Goal: Entertainment & Leisure: Consume media (video, audio)

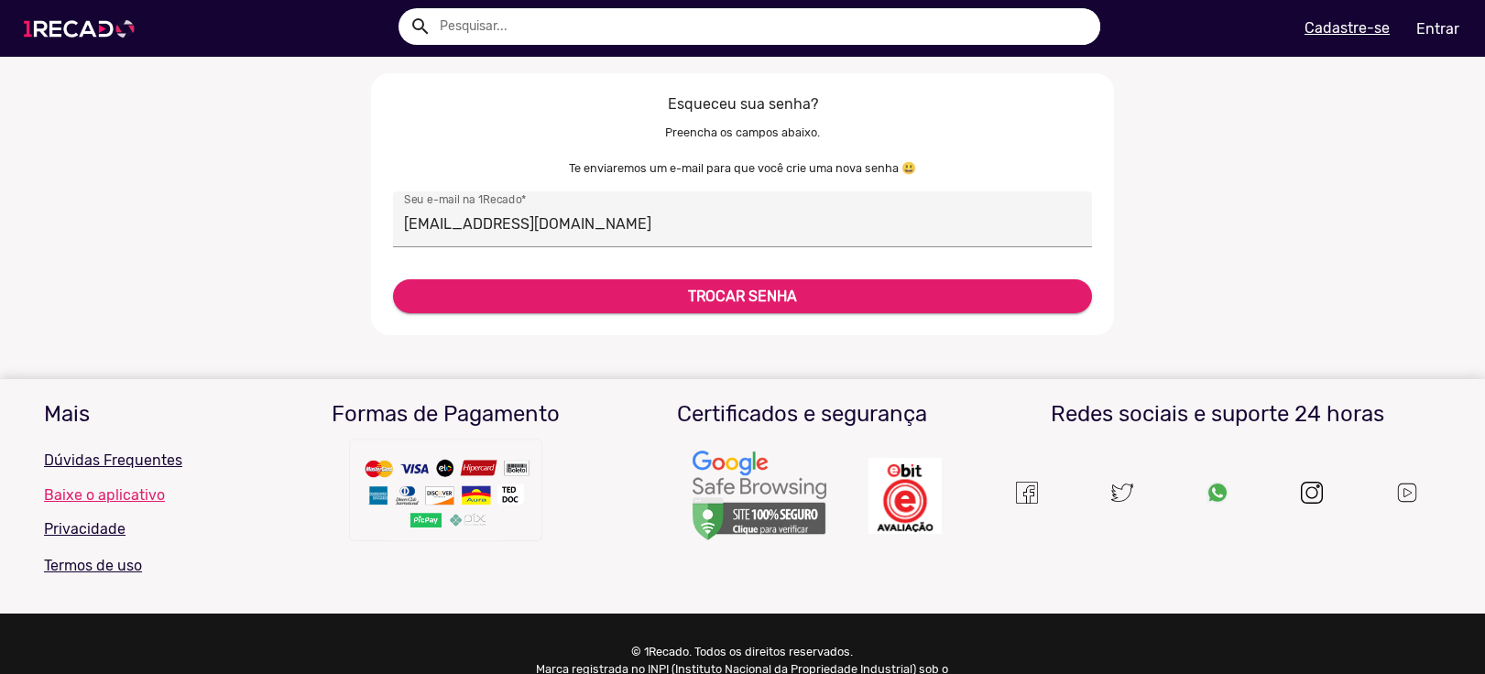
click at [101, 27] on img at bounding box center [83, 29] width 138 height 78
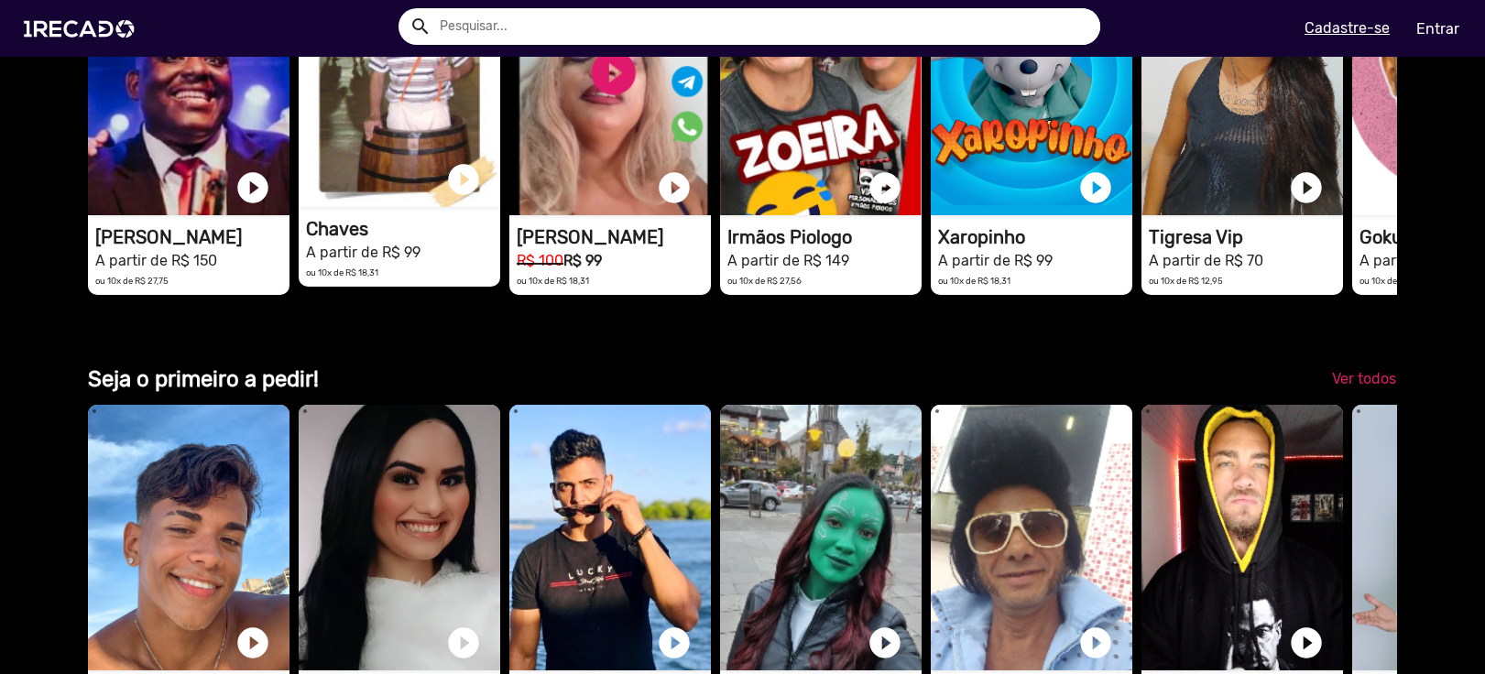
scroll to position [2566, 0]
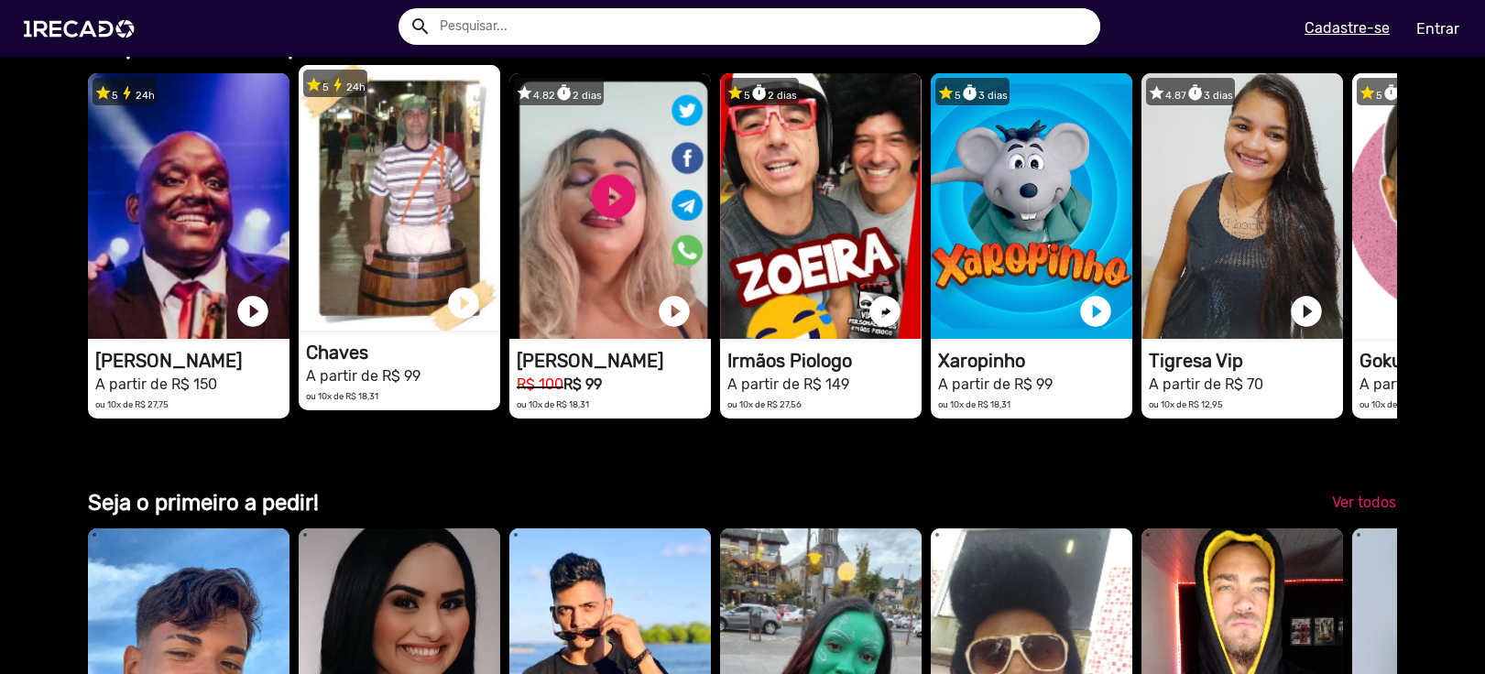
click at [373, 198] on video "1RECADO vídeos dedicados para fãs e empresas" at bounding box center [400, 198] width 202 height 266
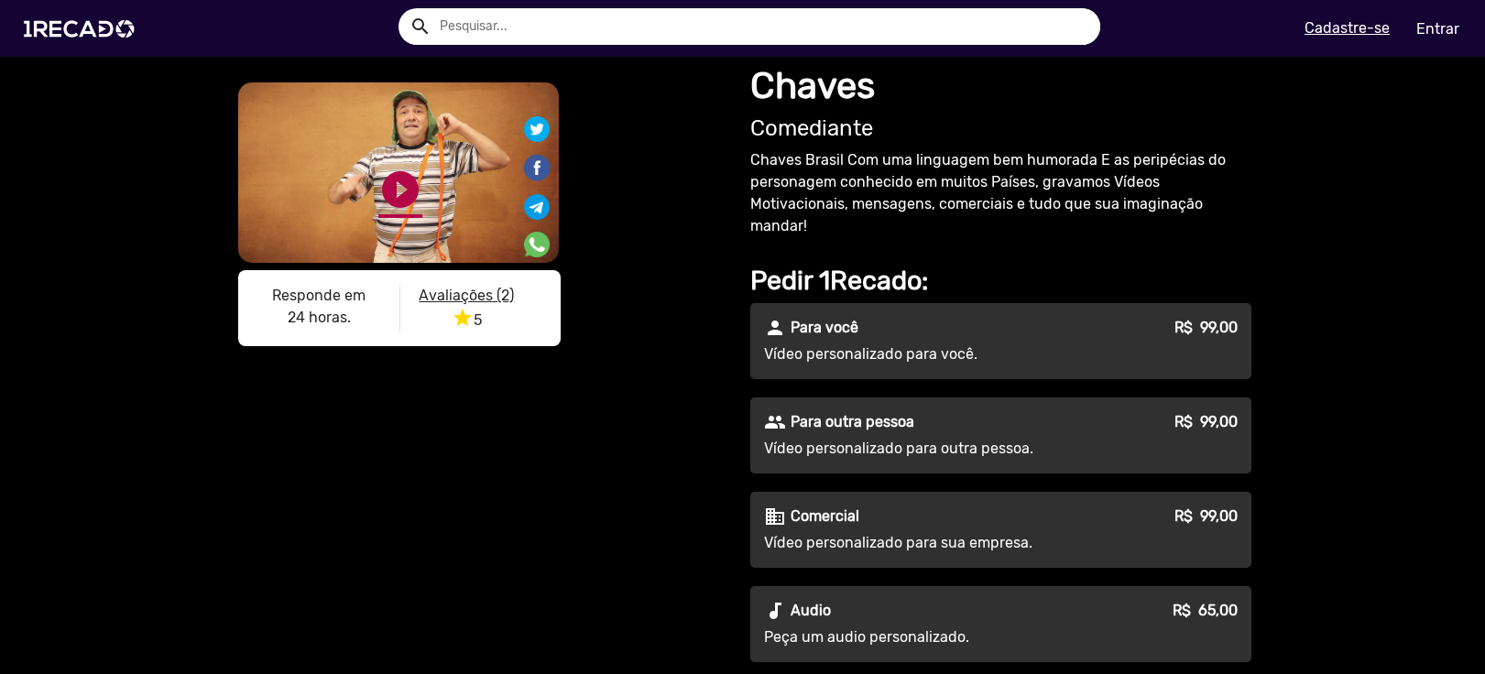
click at [383, 192] on link "play_circle_filled" at bounding box center [400, 190] width 44 height 44
click at [1465, 243] on div "S1RECADO vídeos dedicados para fãs e empresas S1RECADO vídeos dedicados para fã…" at bounding box center [742, 557] width 1485 height 1000
click at [177, 194] on div "S1RECADO vídeos dedicados para fãs e empresas S1RECADO vídeos dedicados para fã…" at bounding box center [742, 557] width 1485 height 1000
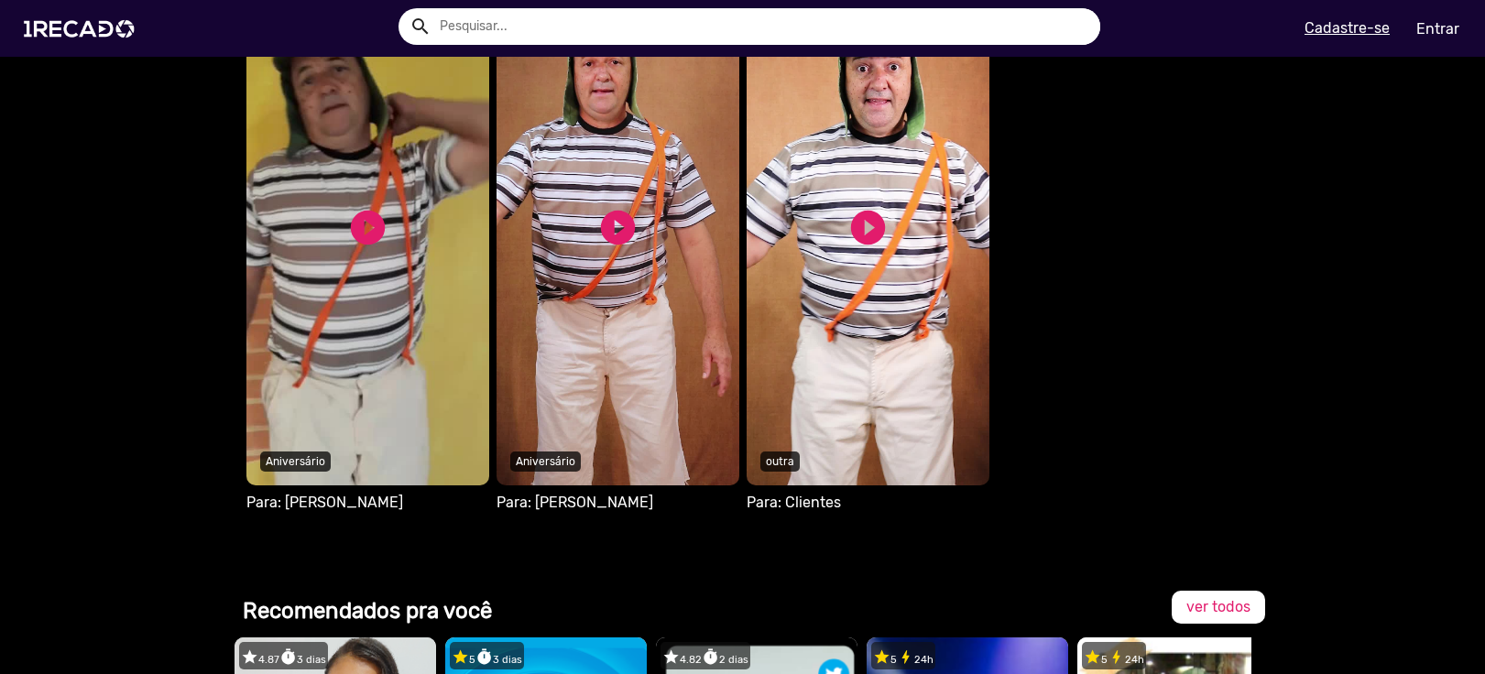
scroll to position [1149, 0]
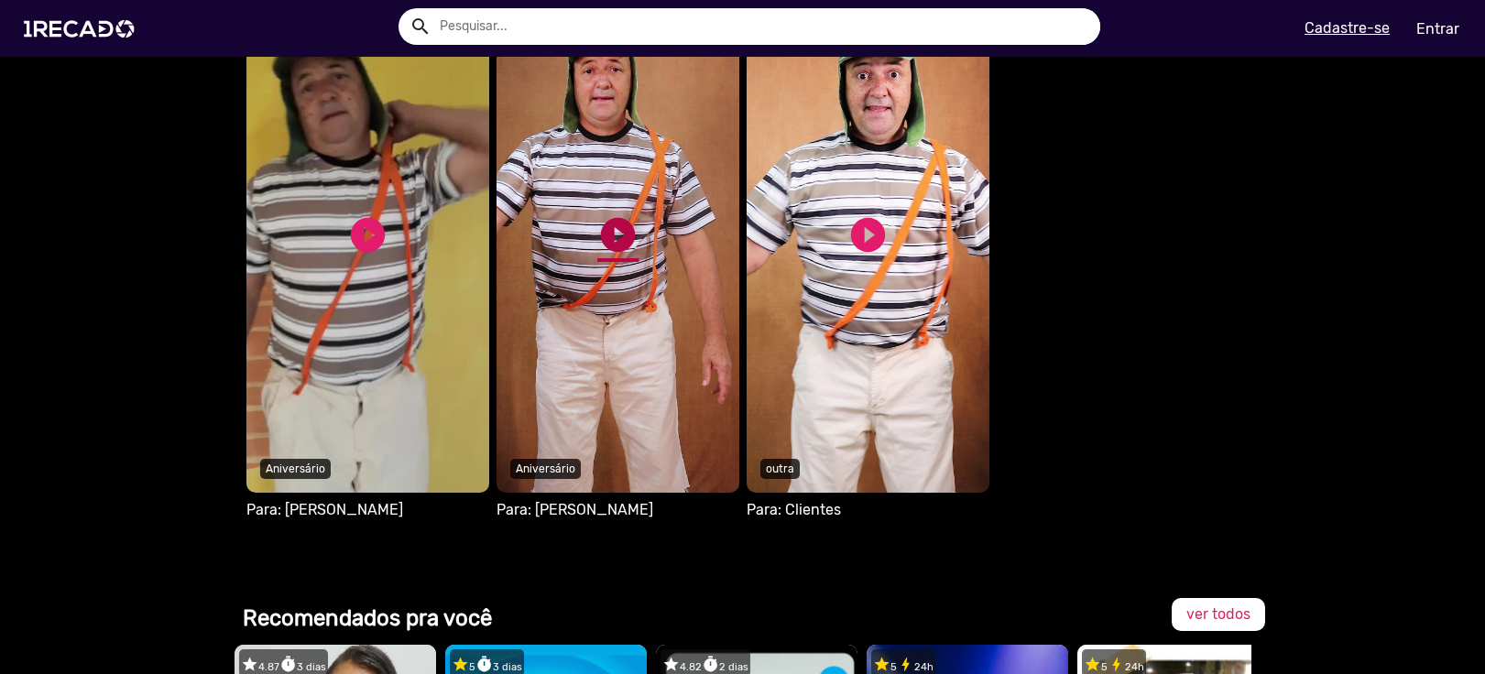
click at [608, 231] on link "play_circle_filled" at bounding box center [617, 234] width 41 height 41
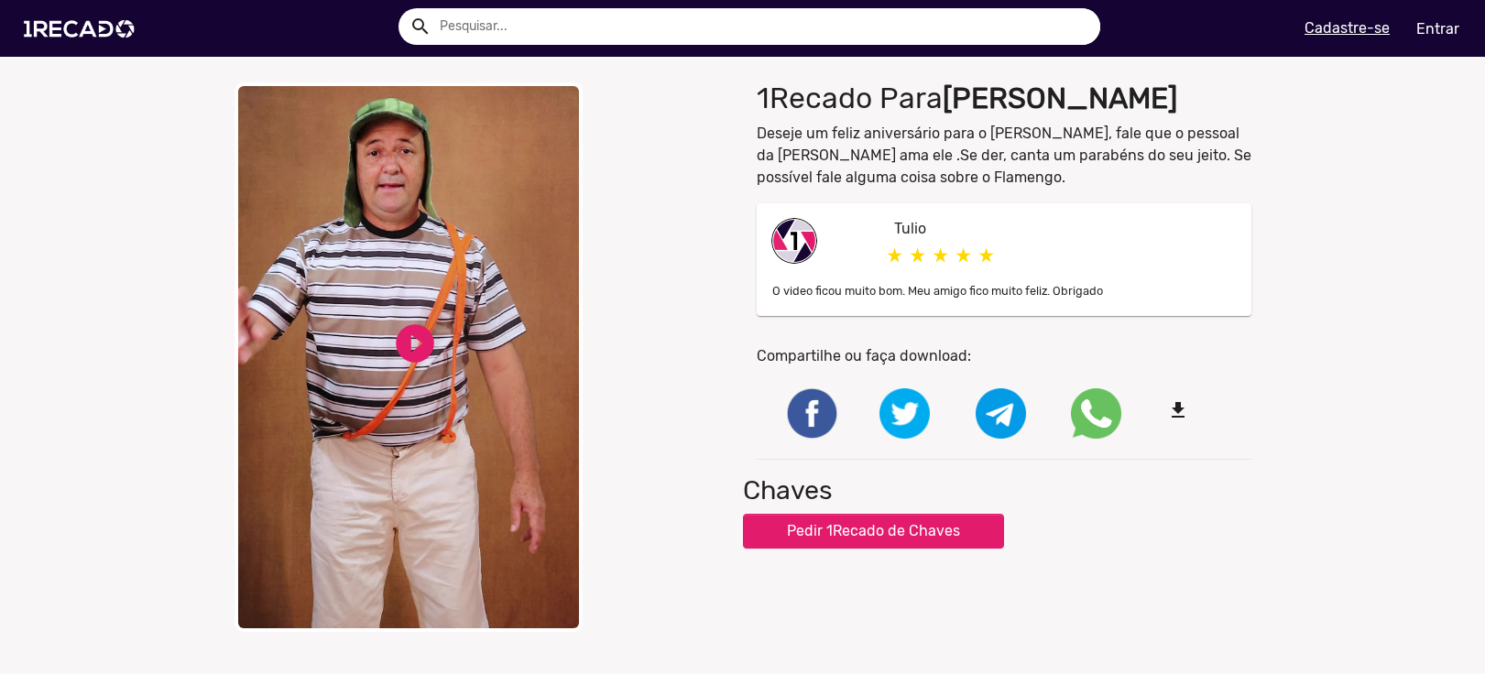
click at [432, 341] on video "Your browser does not support HTML5 video." at bounding box center [409, 357] width 348 height 550
drag, startPoint x: 409, startPoint y: 340, endPoint x: 379, endPoint y: 326, distance: 32.4
click at [410, 340] on link "pause_circle" at bounding box center [415, 344] width 46 height 46
click at [95, 32] on img at bounding box center [83, 29] width 138 height 78
